Goal: Transaction & Acquisition: Purchase product/service

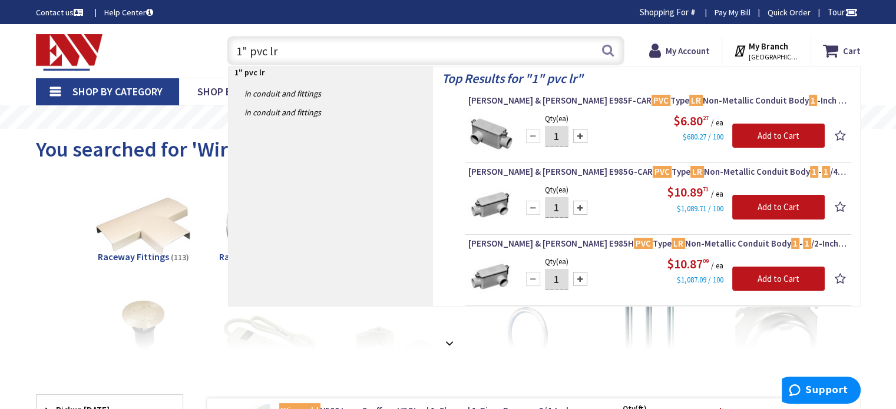
drag, startPoint x: 330, startPoint y: 56, endPoint x: 164, endPoint y: 60, distance: 166.2
click at [166, 57] on div "Toggle Nav 1" pvc lr 1" pvc lr Search Cart My Cart Close" at bounding box center [448, 50] width 842 height 39
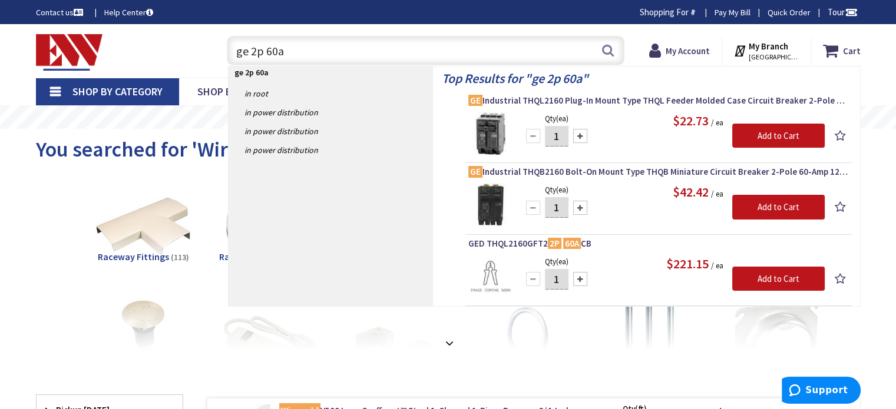
drag, startPoint x: 319, startPoint y: 51, endPoint x: 188, endPoint y: 64, distance: 131.4
click at [194, 60] on div "Toggle Nav ge 2p 60a ge 2p 60a Search Cart My Cart Close" at bounding box center [448, 50] width 842 height 39
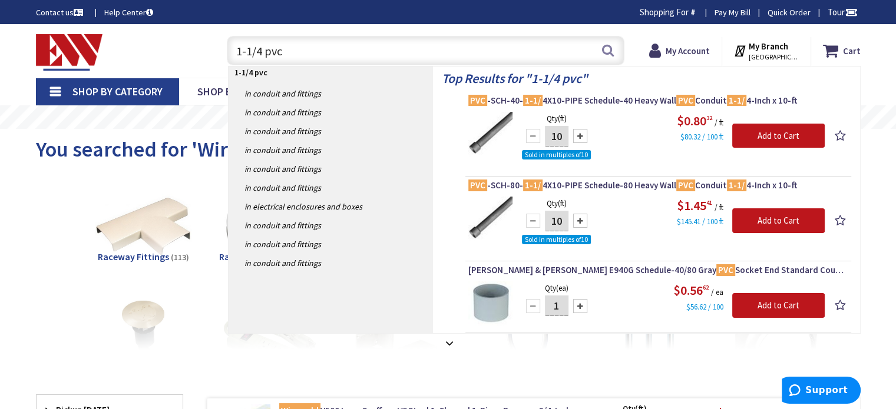
click at [384, 47] on input "1-1/4 pvc" at bounding box center [426, 50] width 398 height 29
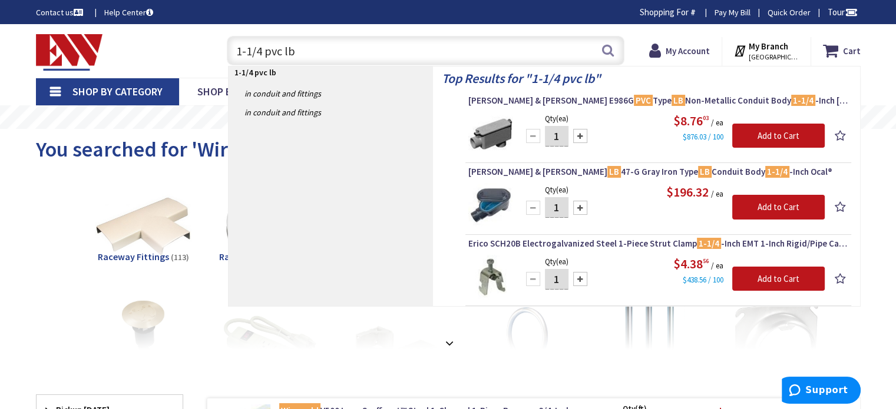
click at [322, 44] on input "1-1/4 pvc lb" at bounding box center [426, 50] width 398 height 29
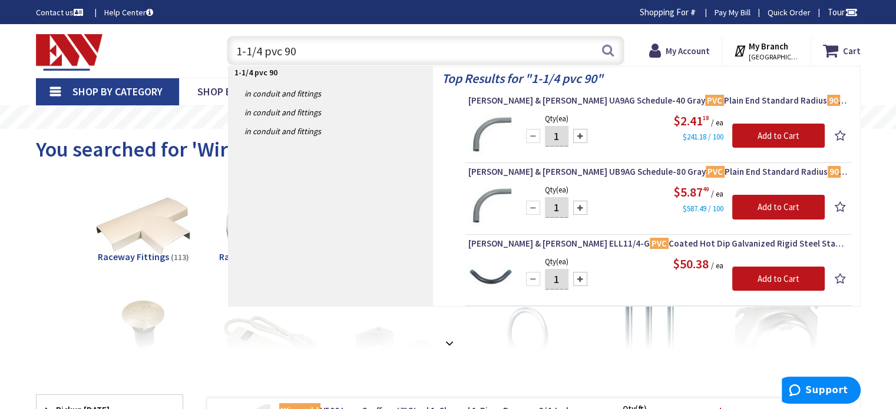
click at [339, 55] on input "1-1/4 pvc 90" at bounding box center [426, 50] width 398 height 29
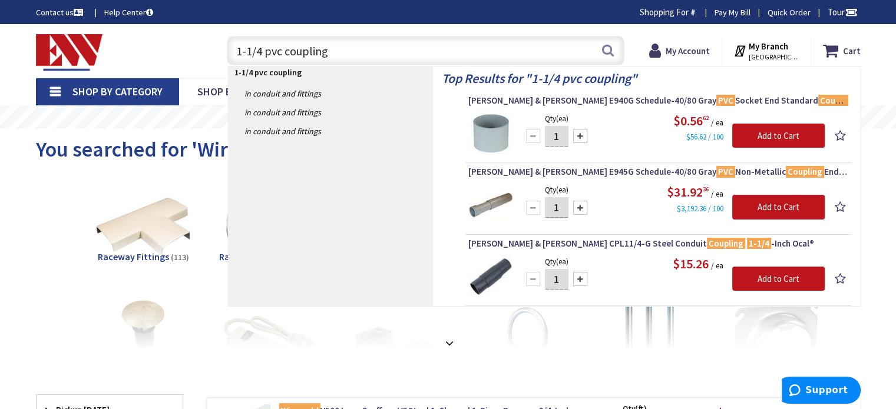
click at [330, 42] on input "1-1/4 pvc coupling" at bounding box center [426, 50] width 398 height 29
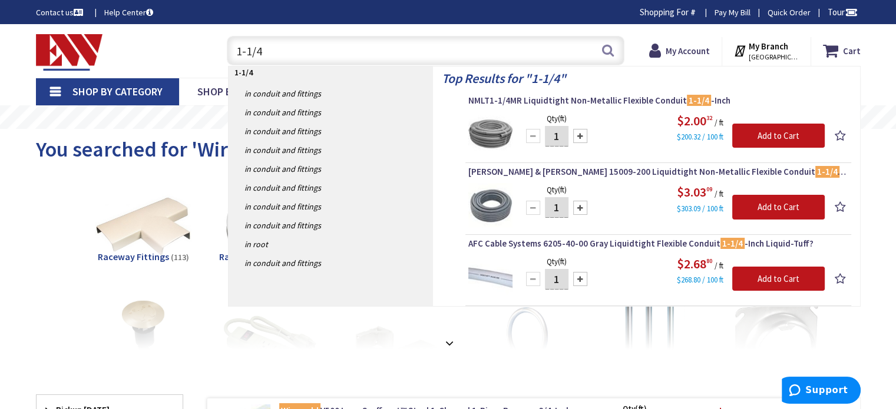
click at [451, 42] on input "1-1/4" at bounding box center [426, 50] width 398 height 29
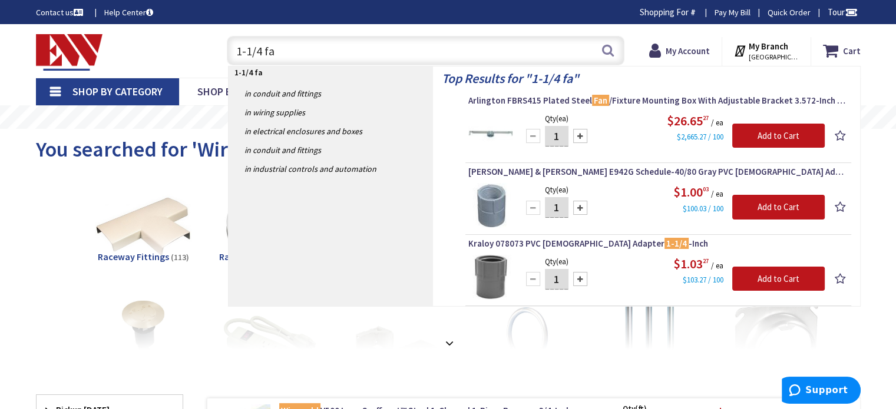
click at [320, 49] on input "1-1/4 fa" at bounding box center [426, 50] width 398 height 29
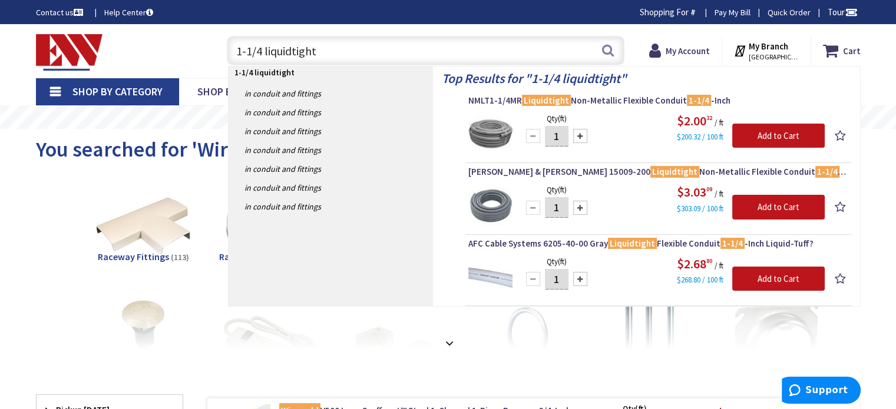
click at [363, 49] on input "1-1/4 liquidtight" at bounding box center [426, 50] width 398 height 29
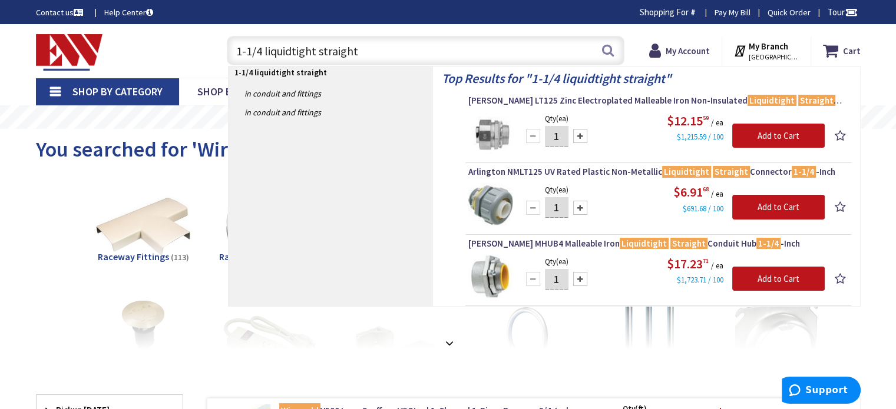
drag, startPoint x: 394, startPoint y: 49, endPoint x: 198, endPoint y: 41, distance: 196.3
click at [199, 41] on div "Toggle Nav 1-1/4 liquidtight straight 1-1/4 liquidtight straight Search Cart My…" at bounding box center [448, 50] width 842 height 39
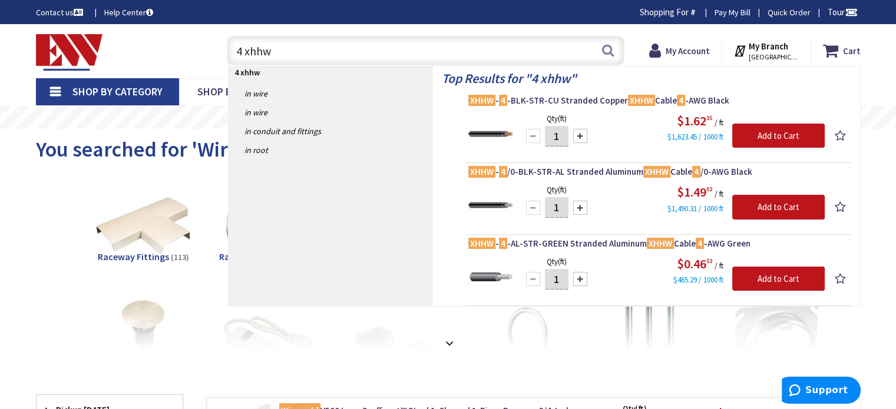
drag, startPoint x: 302, startPoint y: 49, endPoint x: 206, endPoint y: 46, distance: 96.7
click at [206, 45] on div "Toggle Nav 4 xhhw 4 xhhw Search Cart My Cart Close" at bounding box center [448, 50] width 842 height 39
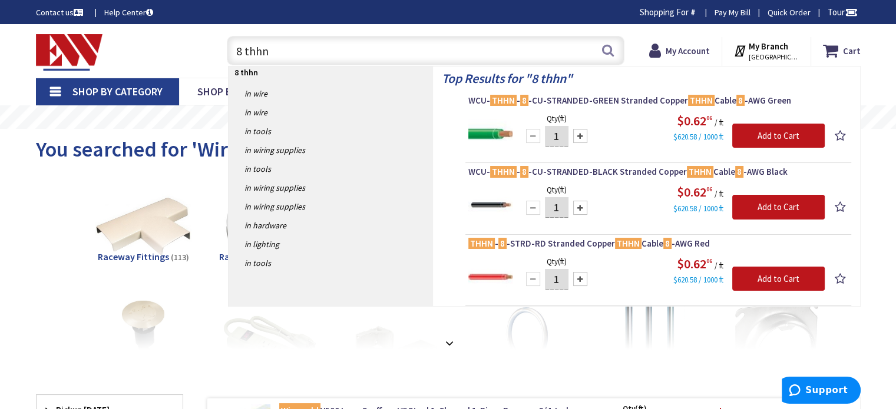
type input "8 thhn"
click at [59, 67] on img at bounding box center [69, 52] width 67 height 37
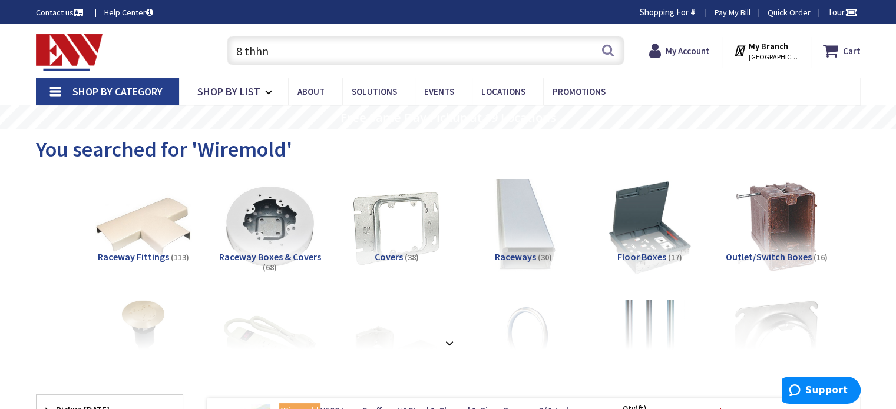
click at [59, 89] on link "Shop By Category" at bounding box center [107, 91] width 143 height 27
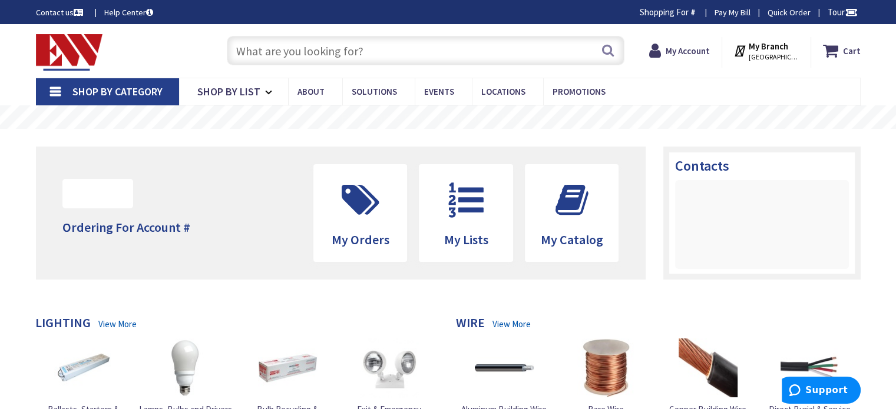
click at [68, 87] on link "Shop By Category" at bounding box center [107, 91] width 143 height 27
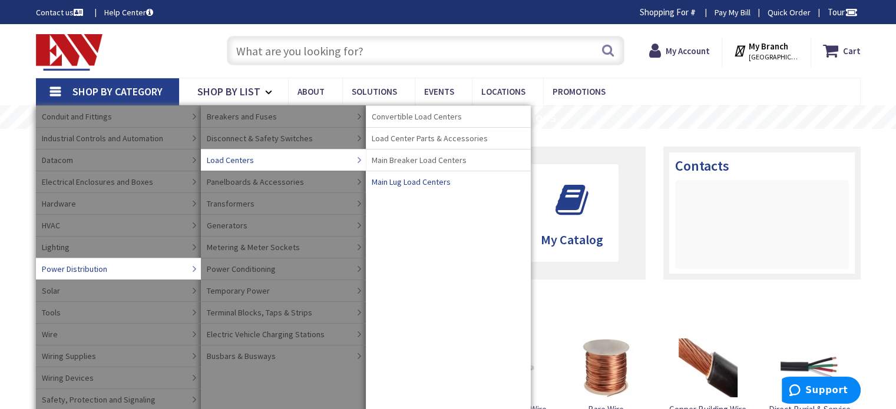
click at [443, 181] on span "Main Lug Load Centers" at bounding box center [411, 182] width 79 height 12
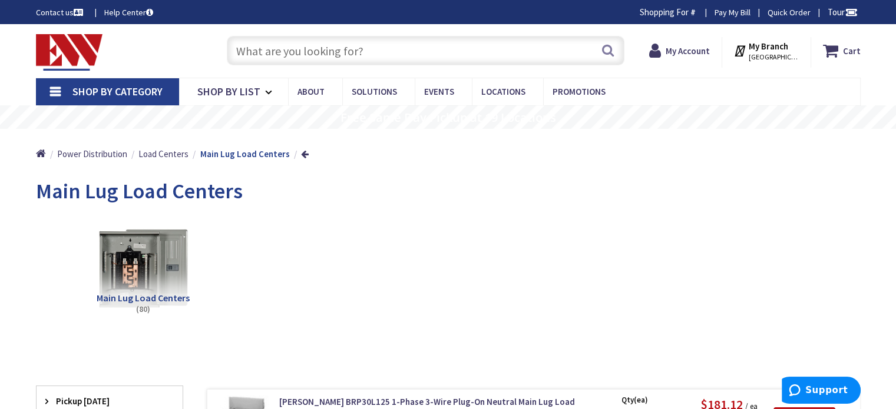
click at [269, 51] on input "text" at bounding box center [426, 50] width 398 height 29
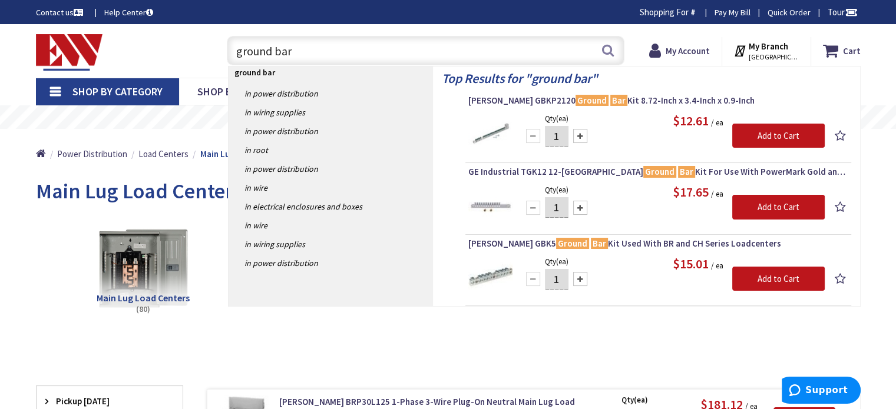
drag, startPoint x: 355, startPoint y: 60, endPoint x: 181, endPoint y: 56, distance: 173.2
click at [186, 53] on div "Toggle Nav ground bar ground bar Search Cart My Cart Close" at bounding box center [448, 50] width 842 height 39
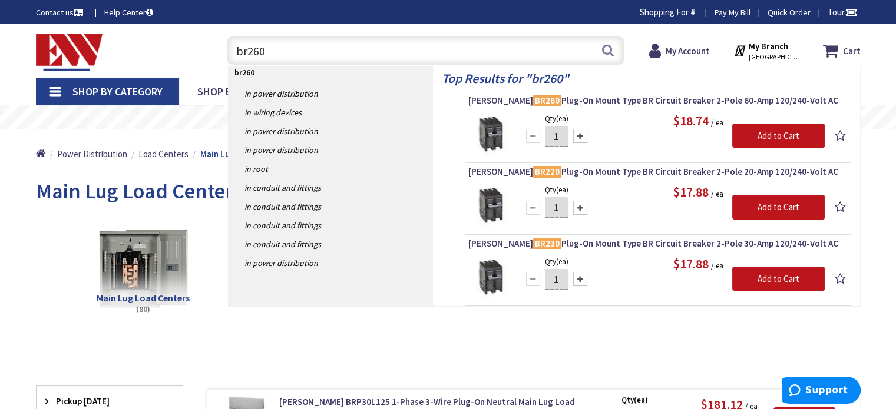
click at [325, 44] on input "br260" at bounding box center [426, 50] width 398 height 29
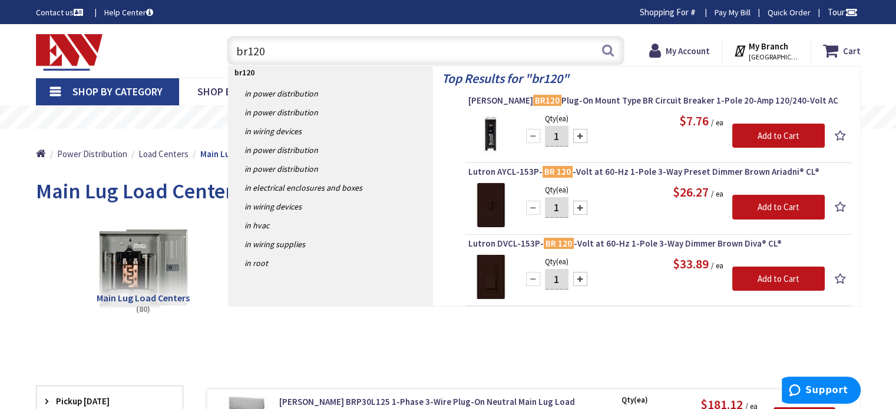
drag, startPoint x: 296, startPoint y: 56, endPoint x: 173, endPoint y: 52, distance: 122.6
click at [179, 51] on div "Toggle Nav br120 br120 Search Cart My Cart Close" at bounding box center [448, 50] width 842 height 39
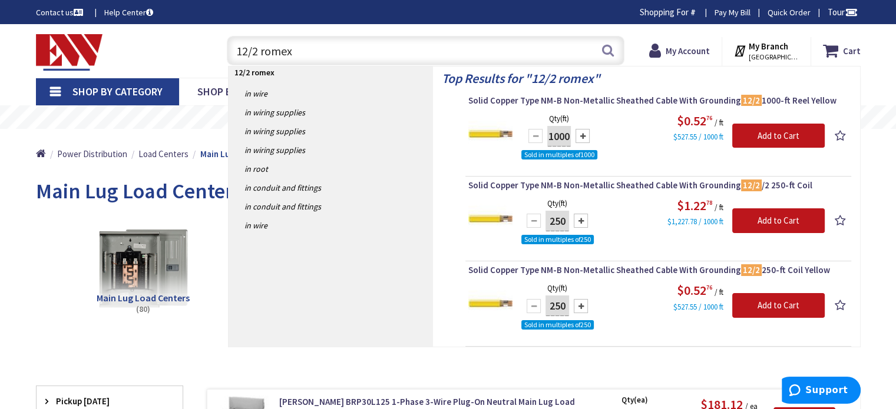
click at [250, 51] on input "12/2 romex" at bounding box center [426, 50] width 398 height 29
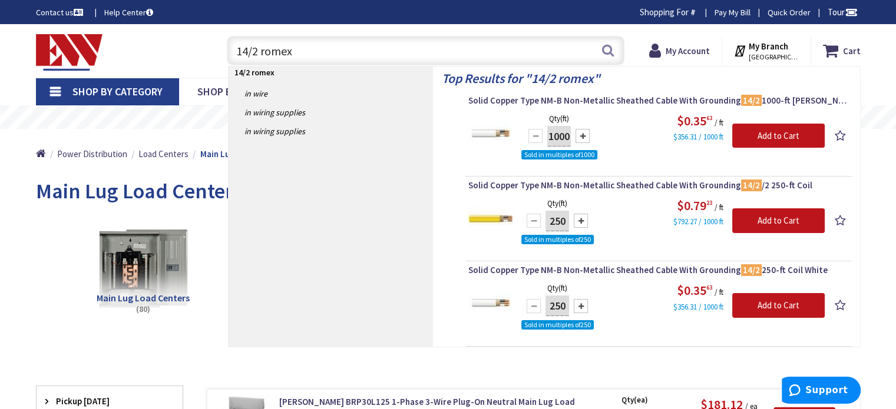
click at [258, 51] on input "14/2 romex" at bounding box center [426, 50] width 398 height 29
drag, startPoint x: 312, startPoint y: 50, endPoint x: 165, endPoint y: 39, distance: 147.1
click at [165, 38] on div "Toggle Nav 14/3 romex 14/3 romex Search Cart My Cart Close" at bounding box center [448, 50] width 842 height 39
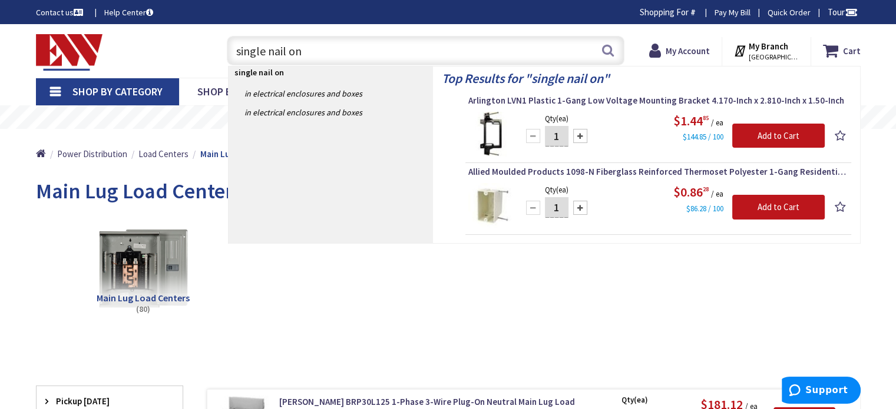
click at [265, 49] on input "single nail on" at bounding box center [426, 50] width 398 height 29
drag, startPoint x: 269, startPoint y: 49, endPoint x: 187, endPoint y: 50, distance: 81.9
click at [188, 50] on div "Toggle Nav single nail on single nail on Search Cart My Cart Close" at bounding box center [448, 50] width 842 height 39
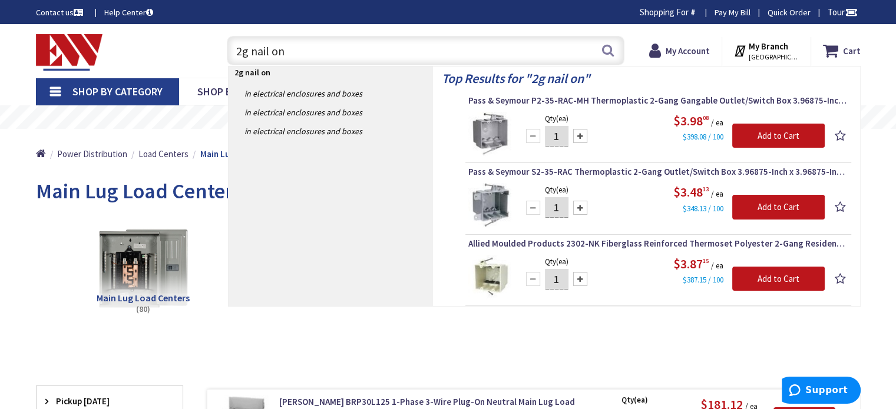
drag, startPoint x: 241, startPoint y: 54, endPoint x: 233, endPoint y: 54, distance: 7.7
click at [233, 54] on input "2g nail on" at bounding box center [426, 50] width 398 height 29
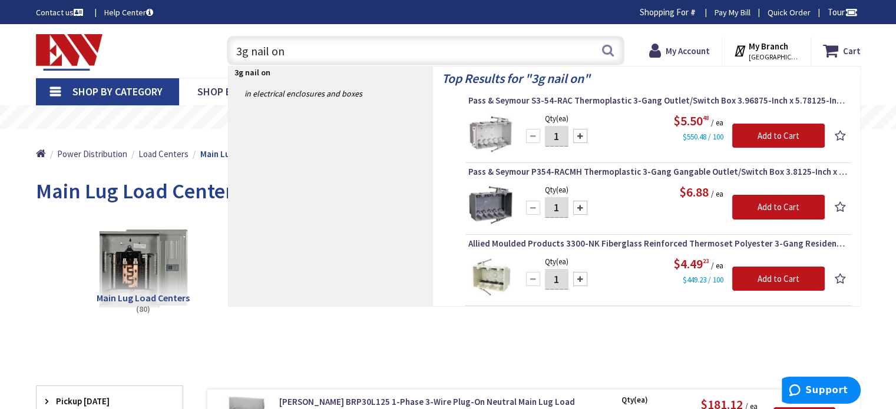
drag, startPoint x: 299, startPoint y: 48, endPoint x: 211, endPoint y: 48, distance: 88.4
click at [211, 48] on div "Toggle Nav 3g nail on 3g nail on Search Cart My Cart Close" at bounding box center [448, 50] width 842 height 39
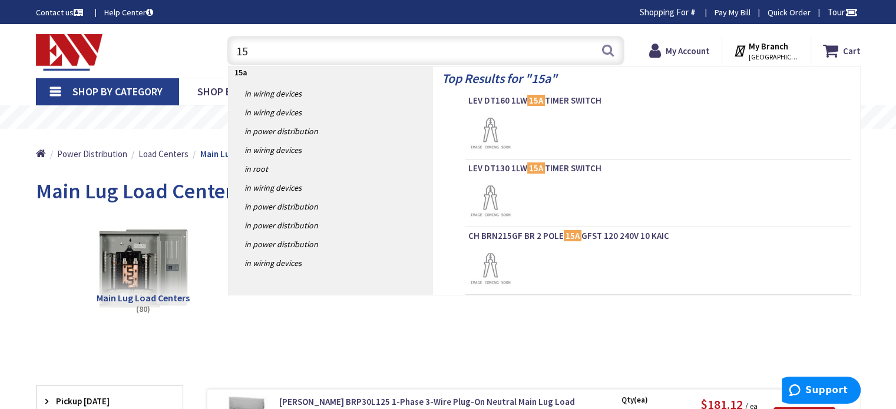
type input "1"
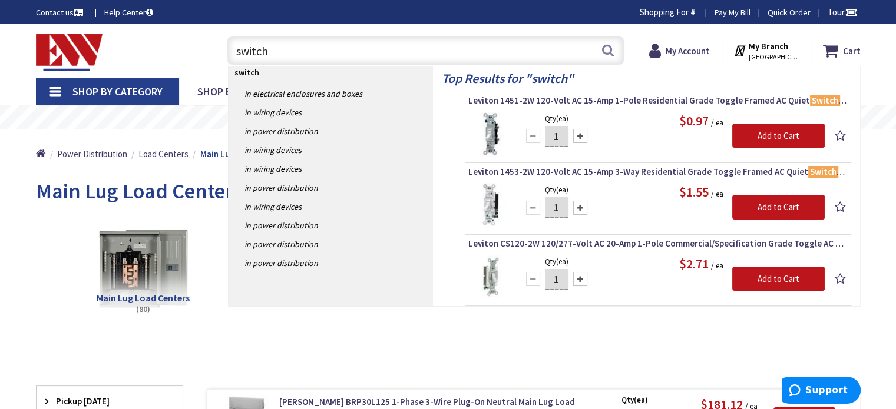
drag, startPoint x: 290, startPoint y: 52, endPoint x: 203, endPoint y: 57, distance: 86.7
click at [203, 57] on div "Toggle Nav switch switch Search Cart My Cart Close You have no items in your sh…" at bounding box center [448, 50] width 842 height 39
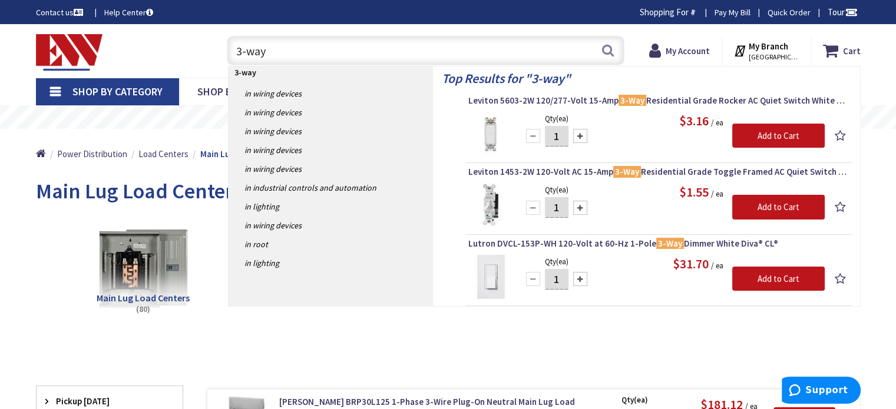
drag, startPoint x: 289, startPoint y: 51, endPoint x: 178, endPoint y: 58, distance: 111.0
click at [178, 58] on div "Toggle Nav 3-way 3-way Search Cart My Cart Close You have no items in your shop…" at bounding box center [448, 50] width 842 height 39
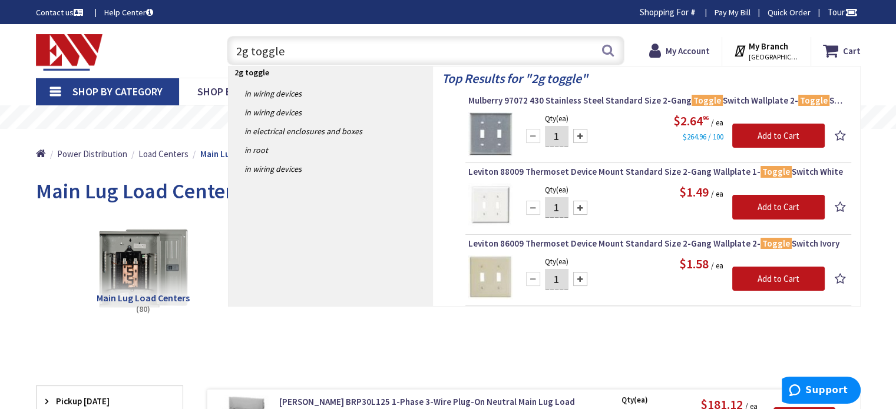
type input "2g toggle"
click at [52, 90] on link "Shop By Category" at bounding box center [107, 91] width 143 height 27
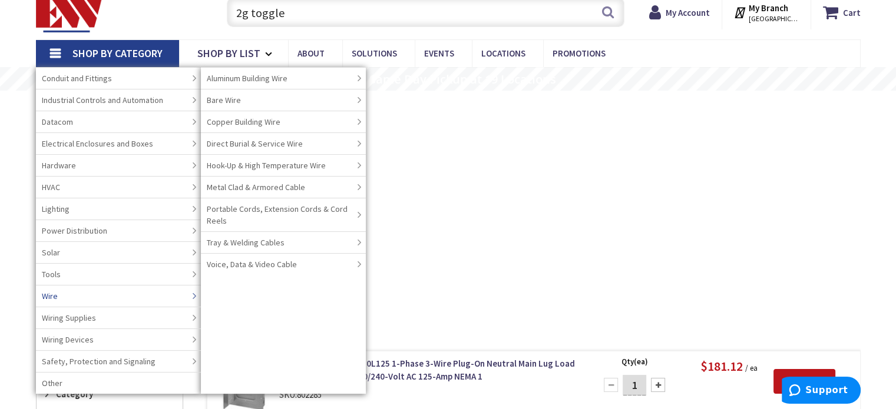
scroll to position [59, 0]
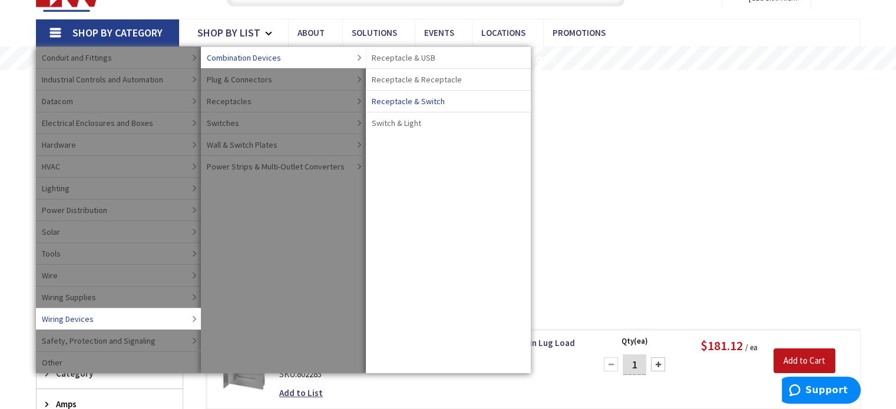
click at [430, 100] on span "Receptacle & Switch" at bounding box center [408, 101] width 73 height 12
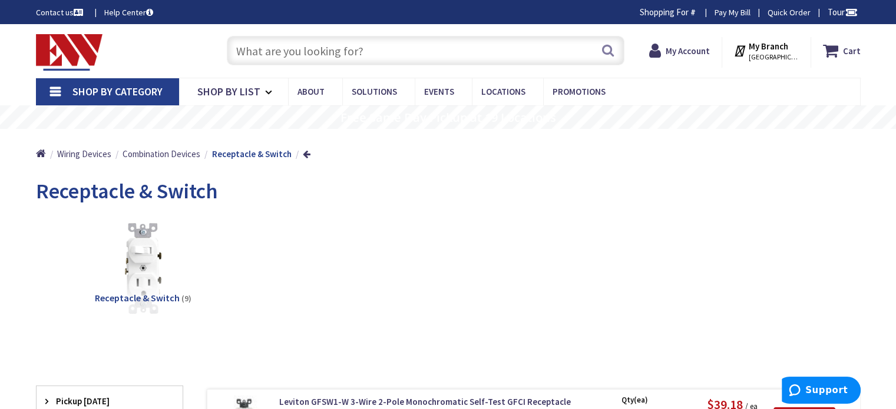
click at [67, 91] on link "Shop By Category" at bounding box center [107, 91] width 143 height 27
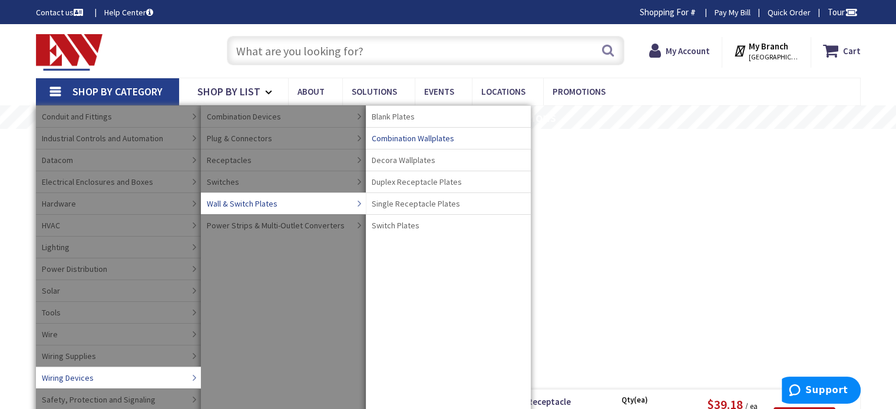
click at [449, 138] on span "Combination Wallplates" at bounding box center [413, 139] width 82 height 12
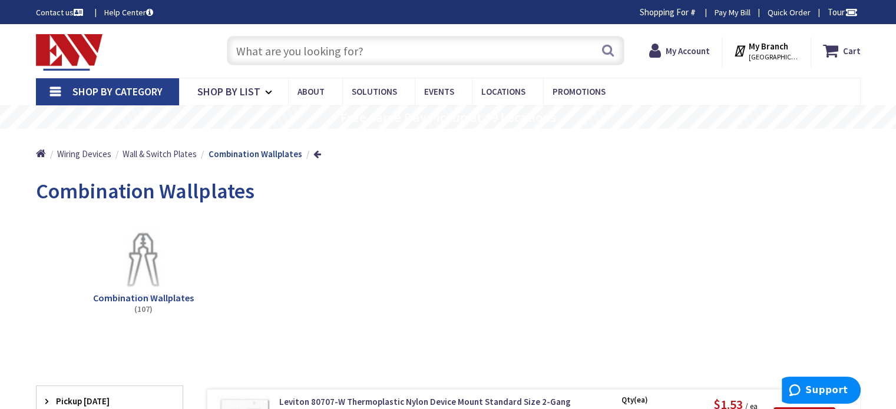
click at [403, 57] on input "text" at bounding box center [426, 50] width 398 height 29
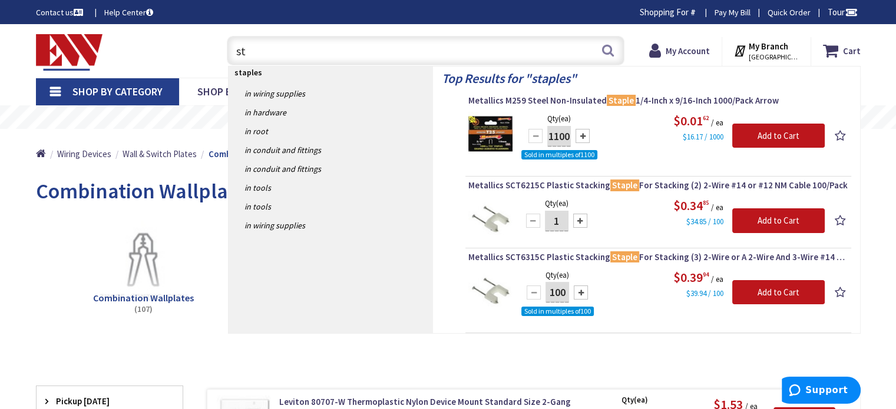
type input "s"
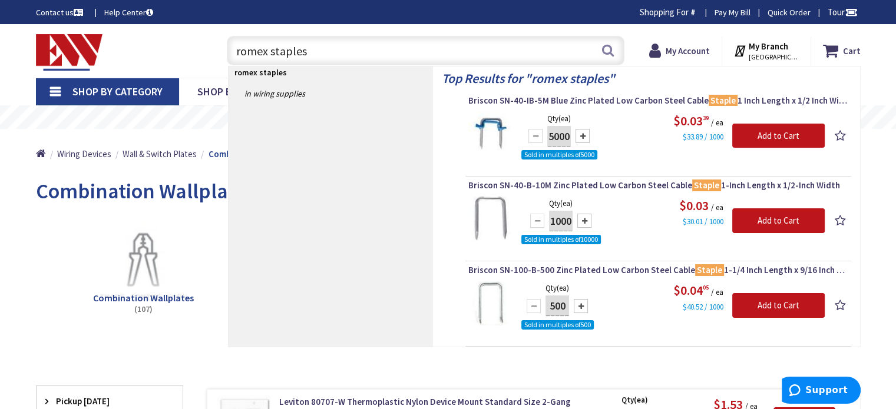
drag, startPoint x: 349, startPoint y: 44, endPoint x: 193, endPoint y: 47, distance: 156.1
click at [193, 47] on div "Toggle Nav romex staples romex staples Search Cart My Cart Close You have no it…" at bounding box center [448, 50] width 842 height 39
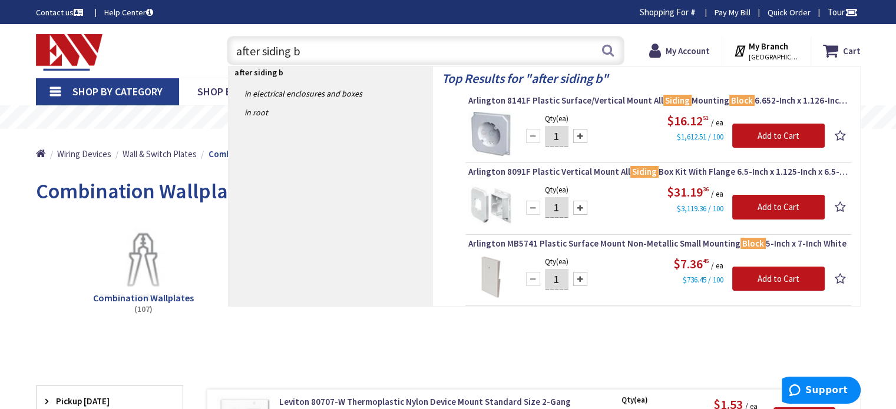
type input "after siding"
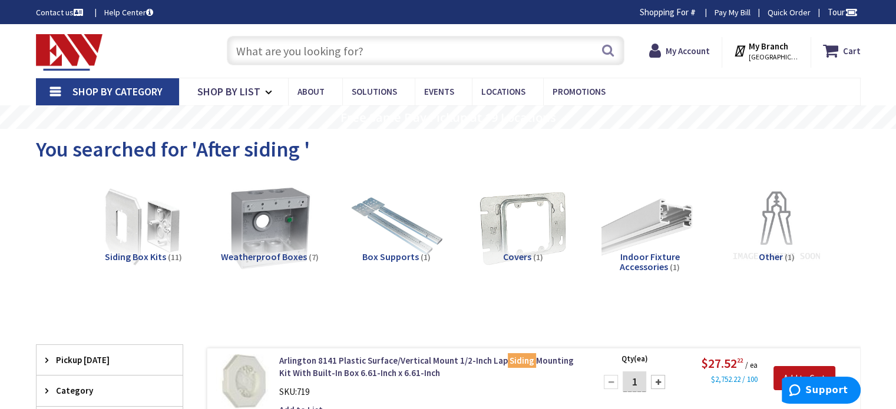
click at [56, 87] on link "Shop By Category" at bounding box center [107, 91] width 143 height 27
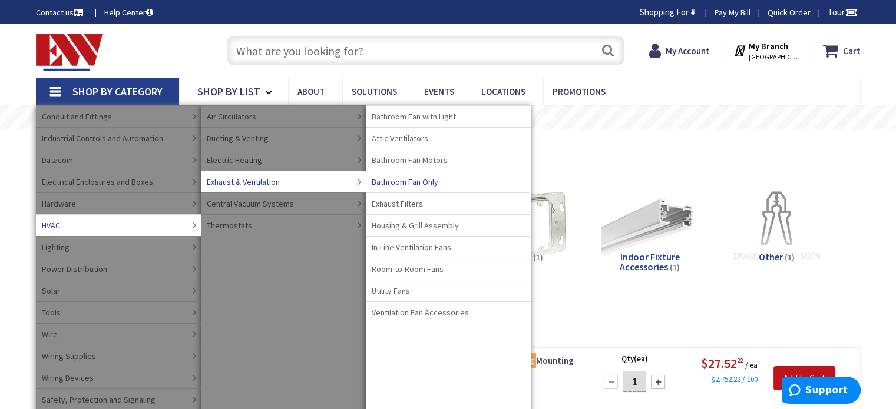
click at [438, 113] on span "Bathroom Fan with Light" at bounding box center [414, 117] width 84 height 12
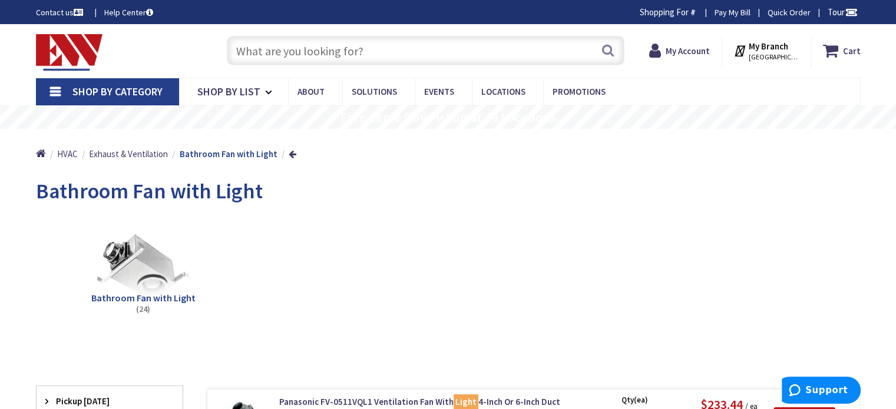
click at [344, 51] on input "text" at bounding box center [426, 50] width 398 height 29
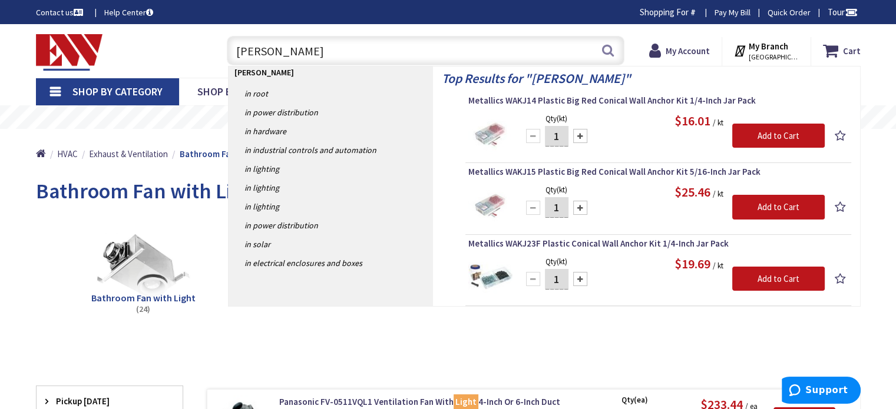
drag, startPoint x: 299, startPoint y: 55, endPoint x: 195, endPoint y: 44, distance: 104.9
click at [196, 44] on div "Toggle Nav [PERSON_NAME] Search Cart My Cart Close" at bounding box center [448, 50] width 842 height 39
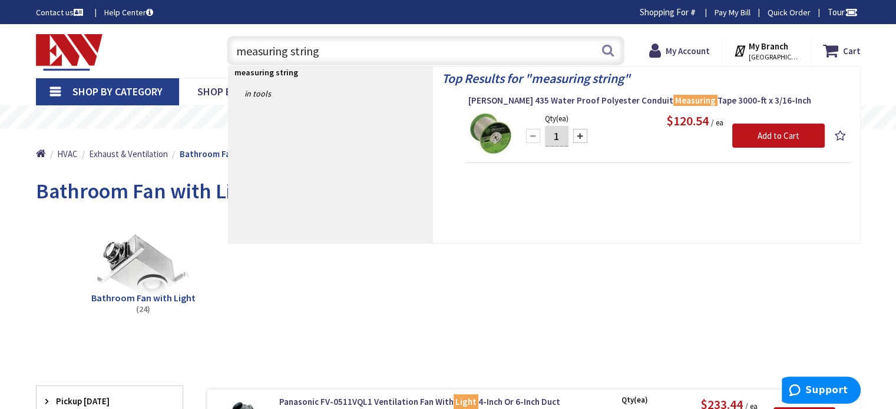
drag, startPoint x: 348, startPoint y: 54, endPoint x: 220, endPoint y: 48, distance: 128.6
click at [220, 48] on div "measuring string measuring string Search" at bounding box center [422, 50] width 421 height 38
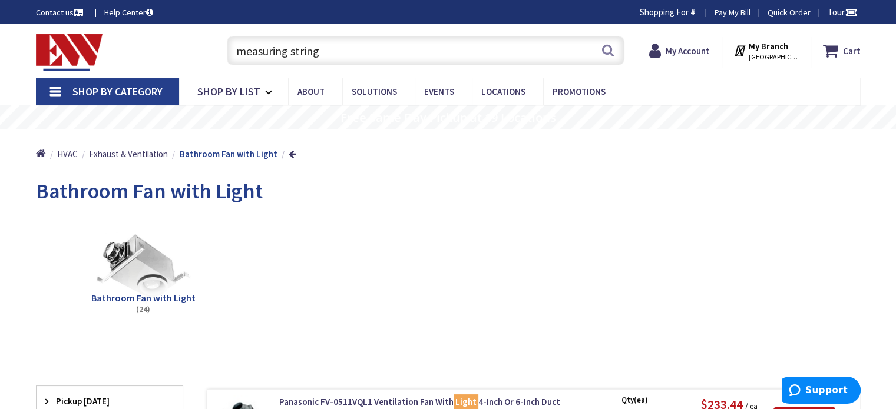
click at [328, 51] on input "measuring string" at bounding box center [426, 50] width 398 height 29
drag, startPoint x: 328, startPoint y: 51, endPoint x: 227, endPoint y: 63, distance: 100.8
click at [227, 63] on div "measuring string measuring string" at bounding box center [426, 50] width 398 height 29
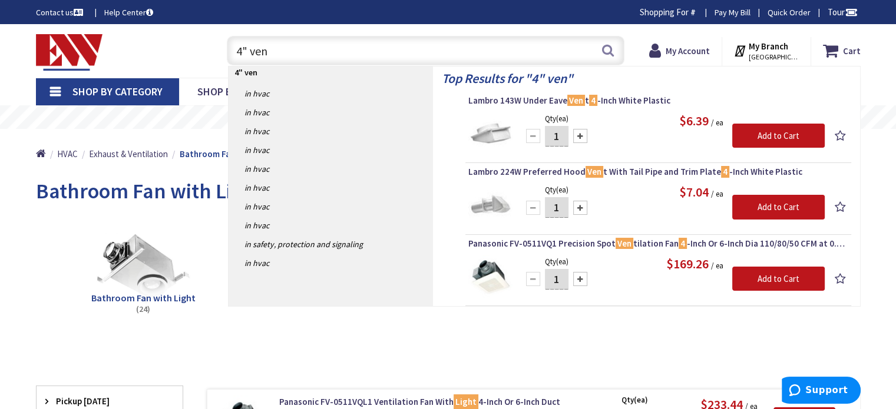
click at [274, 50] on input "4" ven" at bounding box center [426, 50] width 398 height 29
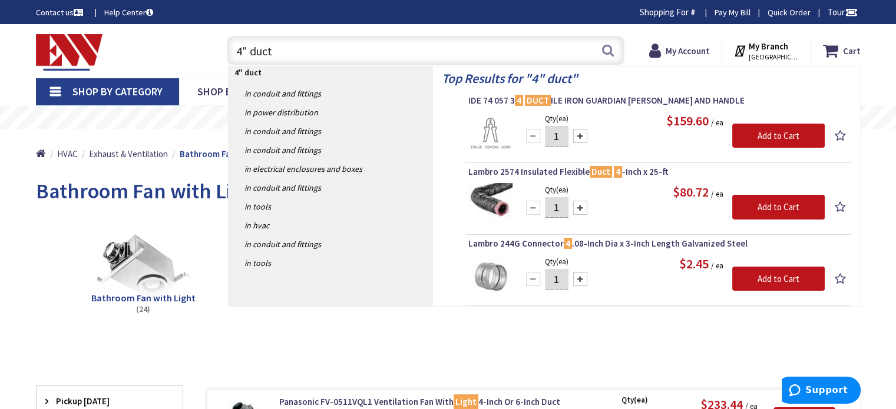
drag, startPoint x: 299, startPoint y: 42, endPoint x: 133, endPoint y: 49, distance: 166.2
click at [133, 48] on div "Toggle Nav 4" duct 4" duct Search Cart My Cart Close" at bounding box center [448, 50] width 842 height 39
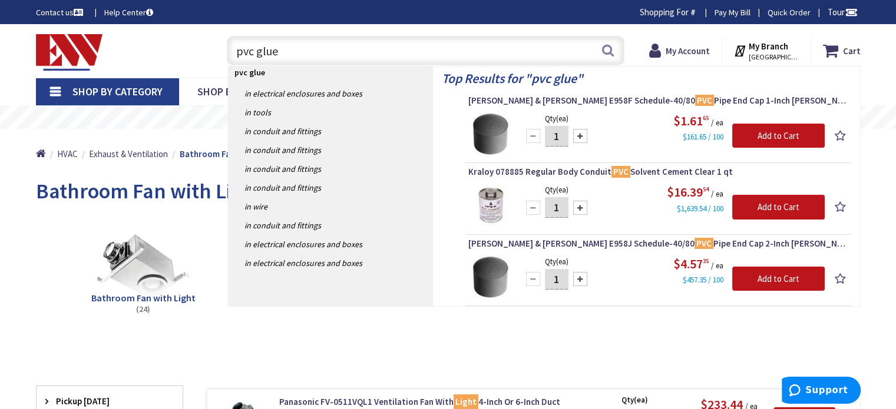
drag, startPoint x: 295, startPoint y: 52, endPoint x: 191, endPoint y: 52, distance: 104.3
click at [191, 52] on div "Toggle Nav pvc glue pvc glue Search Cart My Cart Close" at bounding box center [448, 50] width 842 height 39
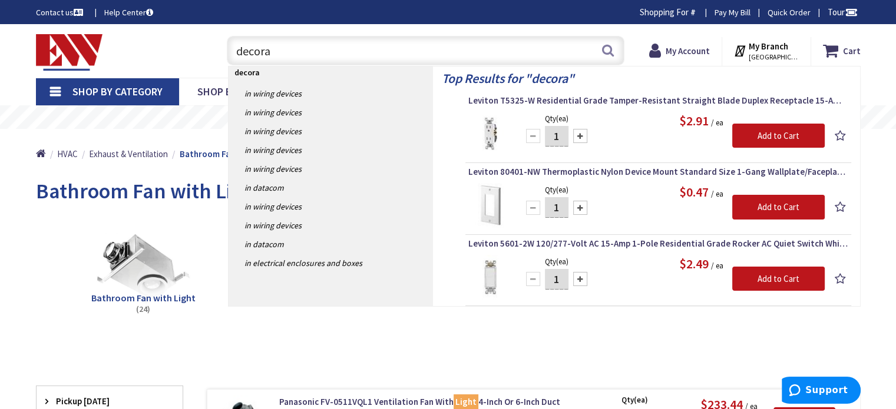
drag, startPoint x: 319, startPoint y: 54, endPoint x: 174, endPoint y: 47, distance: 145.6
click at [176, 47] on div "Toggle Nav decora decora Search Cart My Cart Close" at bounding box center [448, 50] width 842 height 39
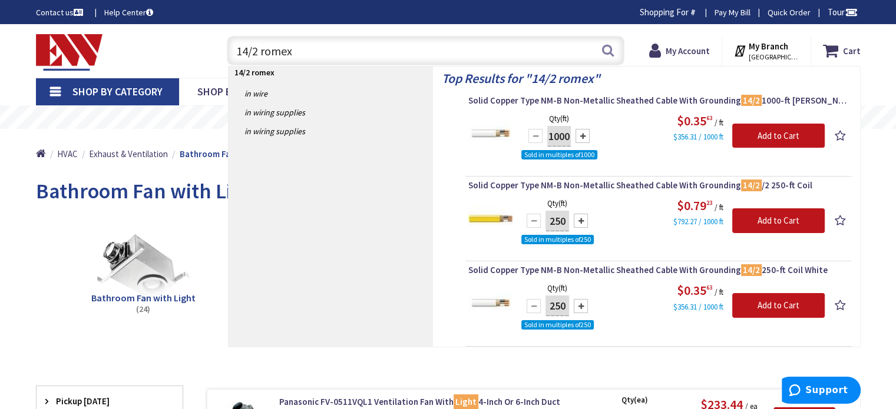
drag, startPoint x: 306, startPoint y: 51, endPoint x: 200, endPoint y: 51, distance: 105.4
click at [200, 51] on div "Toggle Nav 14/2 romex 14/2 romex Search Cart My Cart Close" at bounding box center [448, 50] width 842 height 39
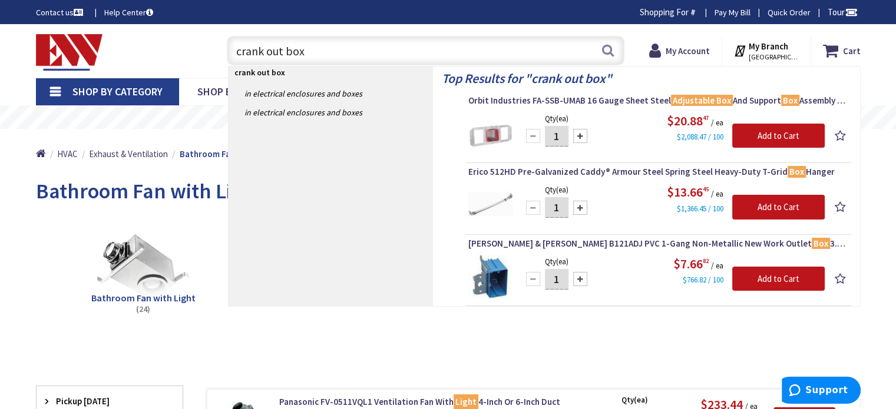
click at [284, 50] on input "crank out box" at bounding box center [426, 50] width 398 height 29
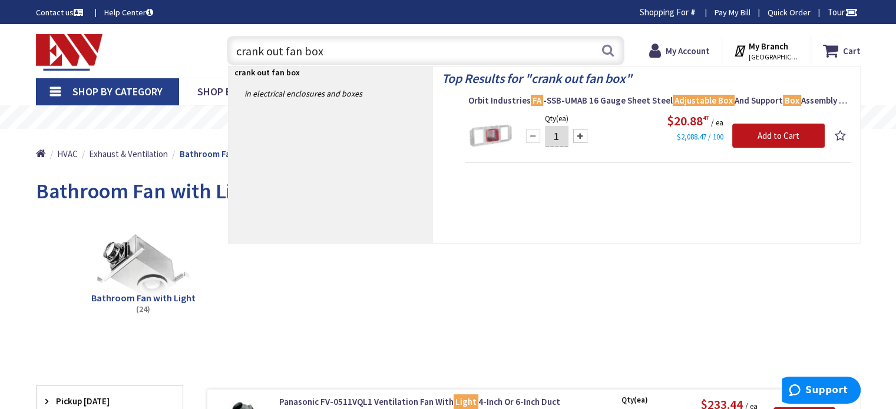
click at [267, 52] on input "crank out fan box" at bounding box center [426, 50] width 398 height 29
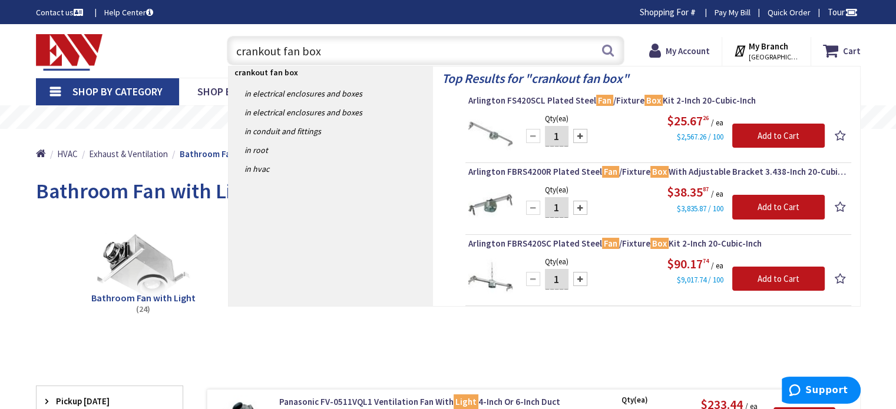
type input "crankout fan box"
click at [576, 100] on span "Arlington FS420SCL Plated Steel Fan /Fixture Box Kit 2-Inch 20-Cubic-Inch" at bounding box center [658, 101] width 380 height 12
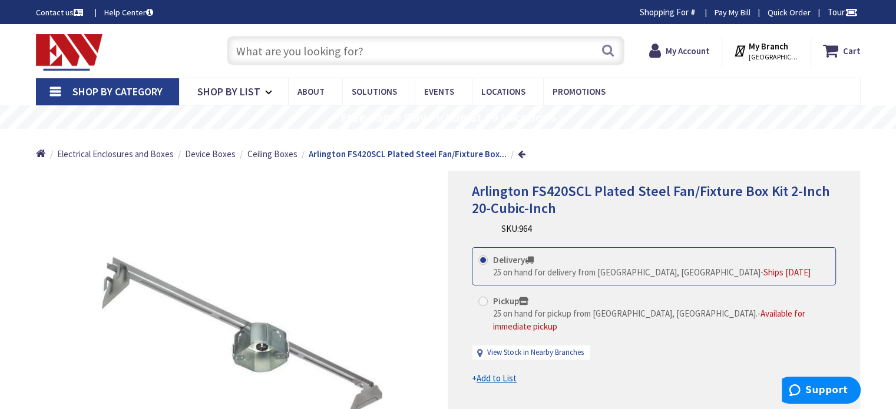
click at [352, 47] on input "text" at bounding box center [426, 50] width 398 height 29
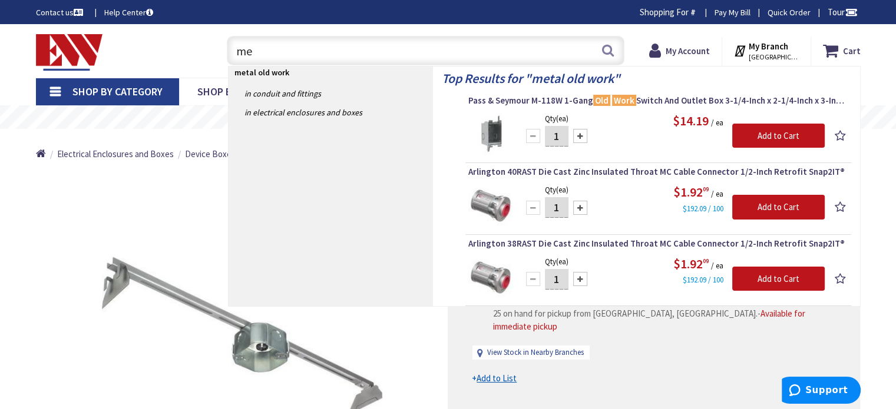
type input "m"
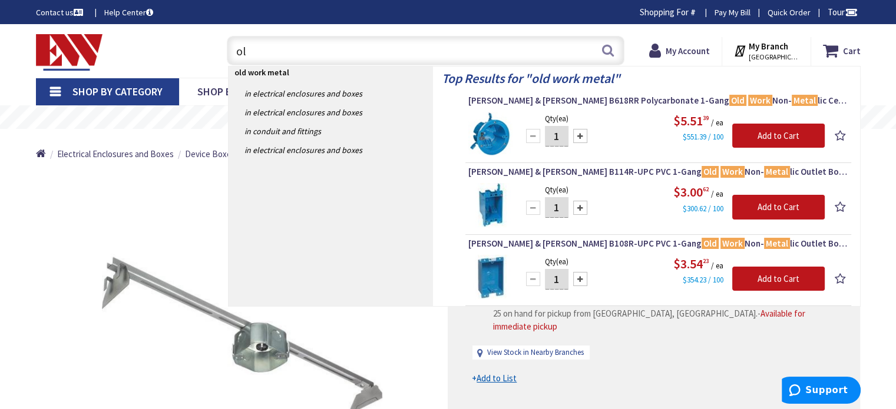
type input "o"
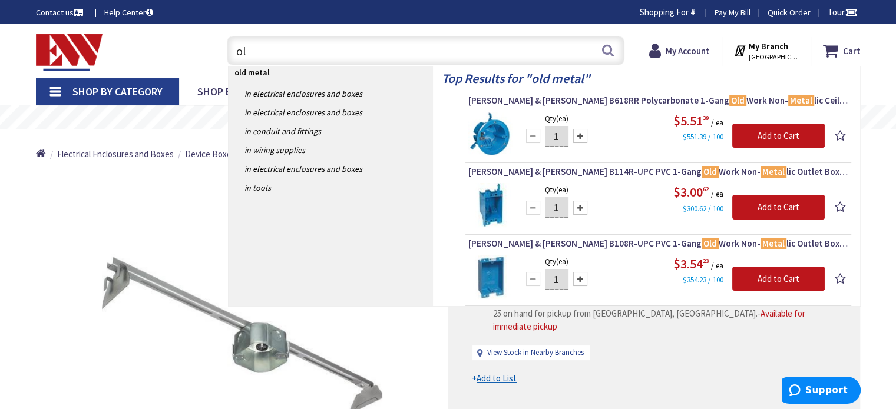
type input "o"
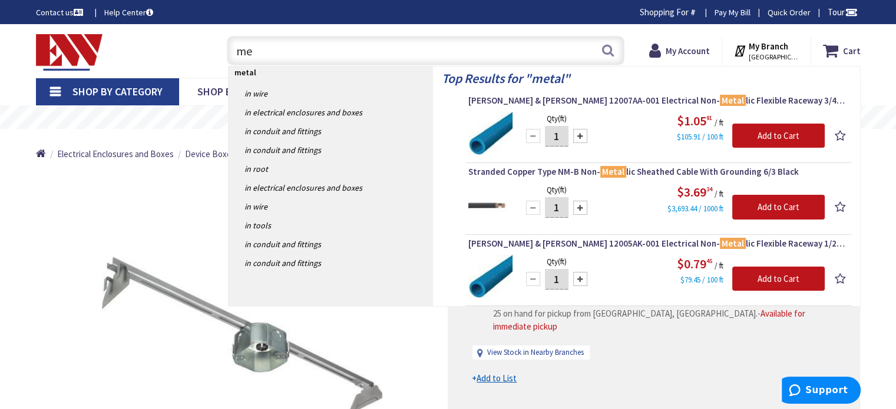
type input "m"
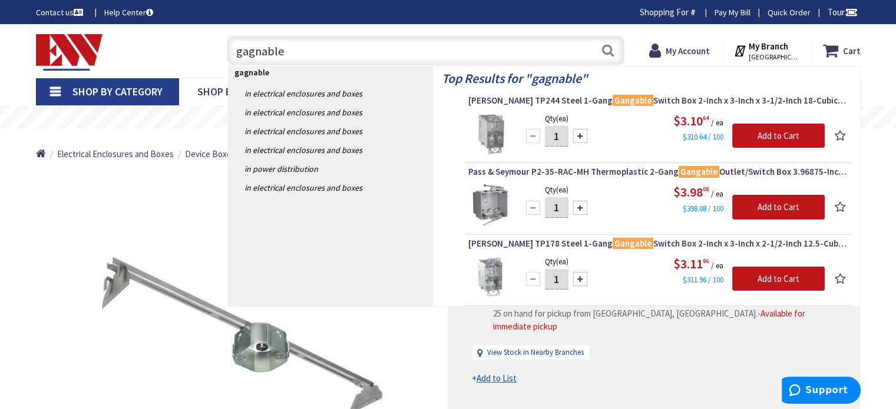
drag, startPoint x: 299, startPoint y: 49, endPoint x: 186, endPoint y: 58, distance: 113.5
click at [186, 58] on div "Toggle Nav gagnable gagnable Search Cart My Cart Close You have no items in you…" at bounding box center [448, 50] width 842 height 39
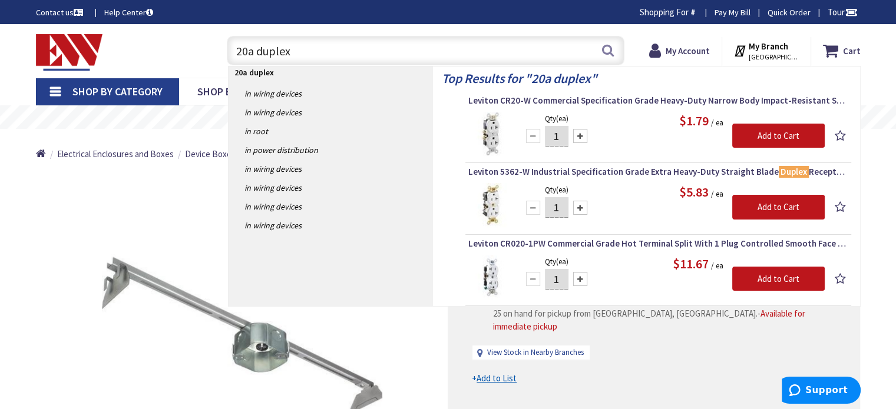
drag, startPoint x: 330, startPoint y: 44, endPoint x: 160, endPoint y: 66, distance: 172.2
click at [161, 65] on div "Toggle Nav 20a duplex 20a duplex Search Cart My Cart Close You have no items in…" at bounding box center [448, 50] width 842 height 39
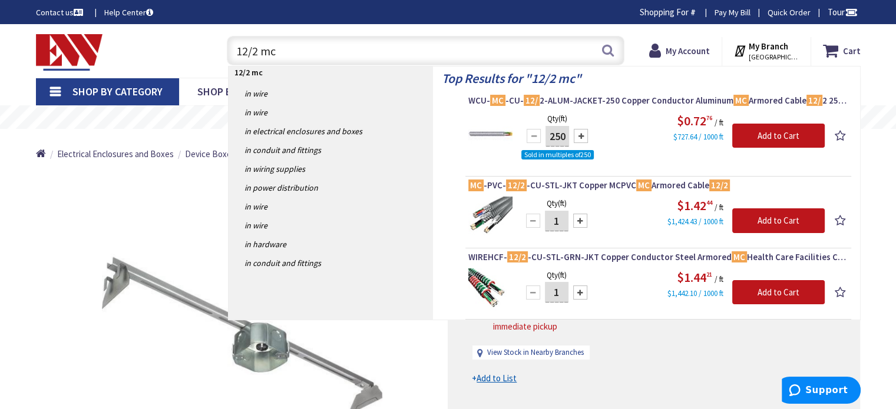
type input "12/2 mc"
